Goal: Task Accomplishment & Management: Use online tool/utility

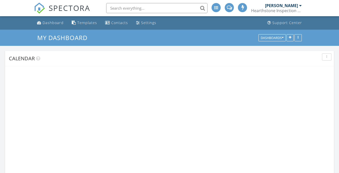
scroll to position [646, 347]
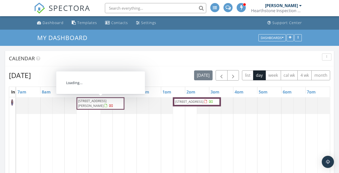
click at [106, 103] on span "262 Douglas Pike, Smithfield 02917" at bounding box center [92, 102] width 28 height 9
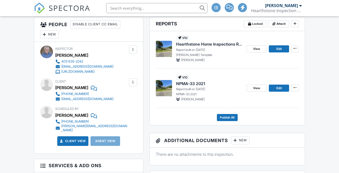
scroll to position [105, 0]
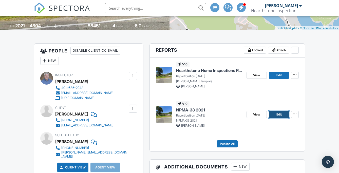
click at [279, 112] on span "Edit" at bounding box center [278, 114] width 5 height 5
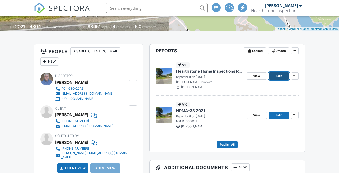
click at [278, 74] on span "Edit" at bounding box center [278, 75] width 5 height 5
